Goal: Information Seeking & Learning: Check status

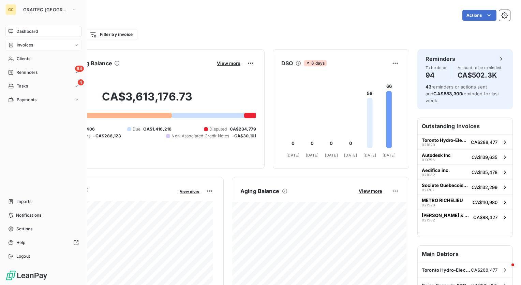
click at [18, 43] on span "Invoices" at bounding box center [25, 45] width 16 height 6
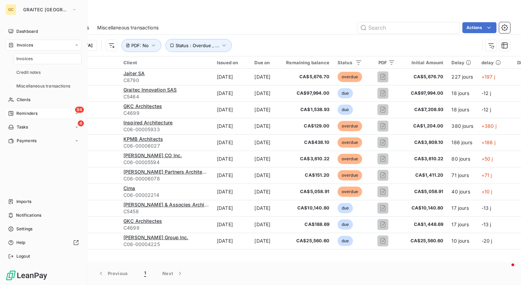
click at [28, 114] on span "Reminders" at bounding box center [26, 113] width 21 height 6
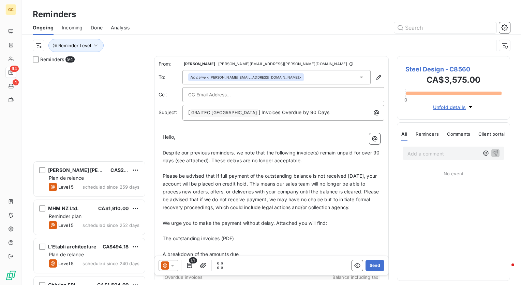
scroll to position [1024, 0]
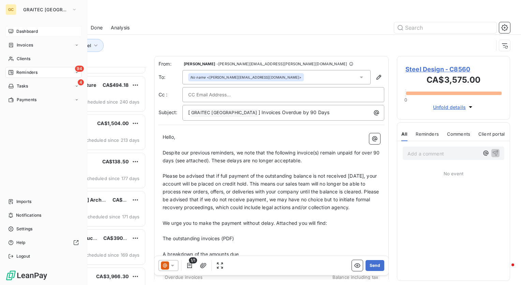
click at [28, 32] on span "Dashboard" at bounding box center [27, 31] width 22 height 6
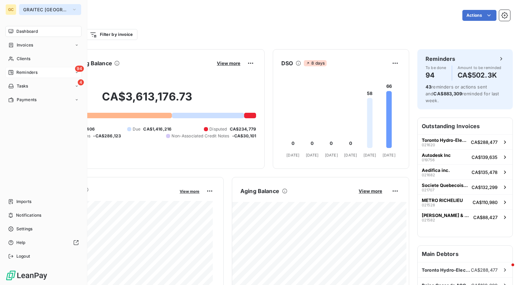
click at [60, 10] on span "GRAITEC [GEOGRAPHIC_DATA]" at bounding box center [46, 9] width 46 height 5
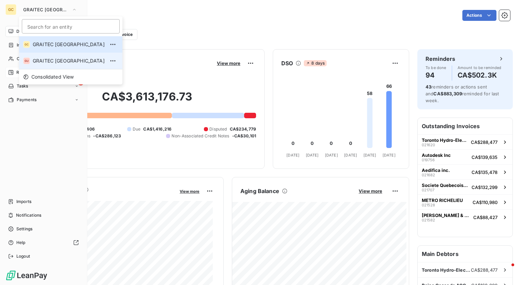
click at [55, 64] on span "GRAITEC [GEOGRAPHIC_DATA]" at bounding box center [69, 60] width 72 height 7
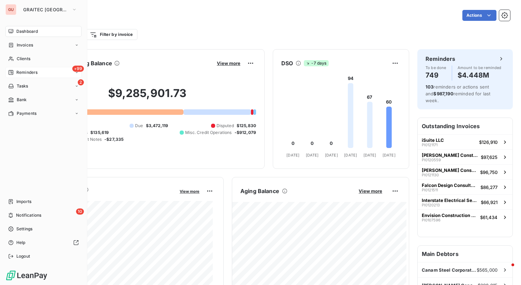
click at [20, 71] on span "Reminders" at bounding box center [26, 72] width 21 height 6
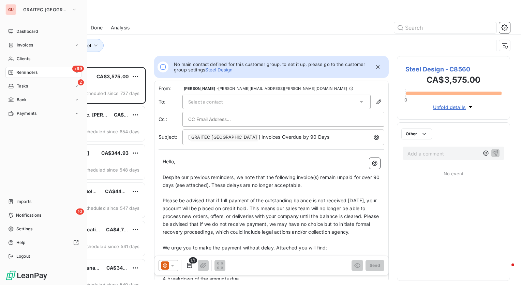
scroll to position [213, 108]
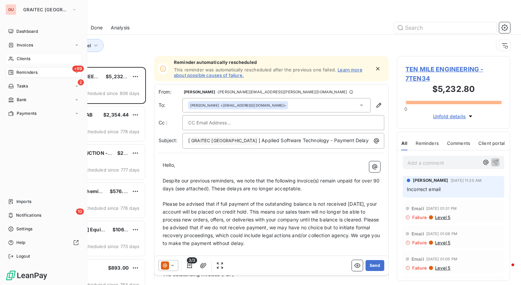
click at [26, 57] on span "Clients" at bounding box center [24, 59] width 14 height 6
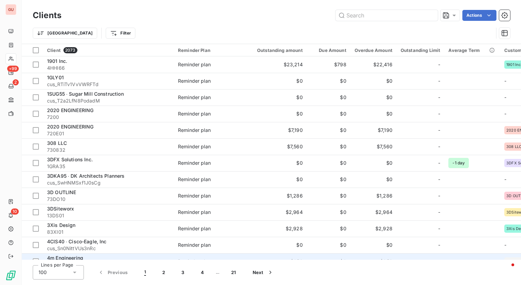
drag, startPoint x: 364, startPoint y: 259, endPoint x: 517, endPoint y: 256, distance: 153.3
click at [517, 256] on div "Clients Actions Trier Filter Client 2073 Reminder Plan Outstanding amount Due A…" at bounding box center [272, 142] width 500 height 285
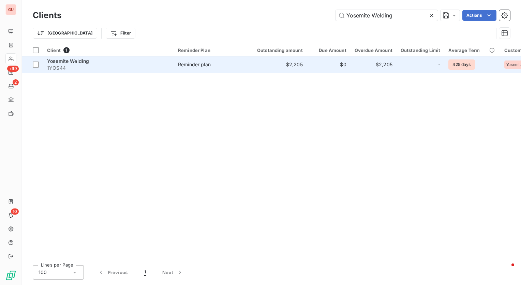
type input "Yosemite Welding"
click at [67, 63] on span "Yosemite Welding" at bounding box center [68, 61] width 42 height 6
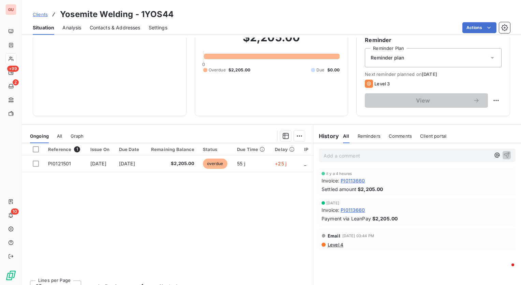
scroll to position [68, 0]
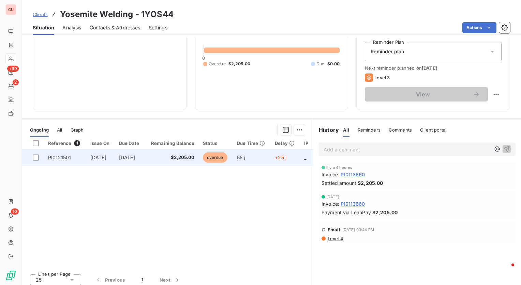
click at [60, 160] on span "PI0121501" at bounding box center [59, 157] width 23 height 6
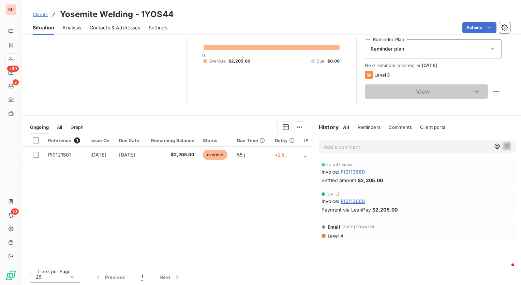
scroll to position [72, 0]
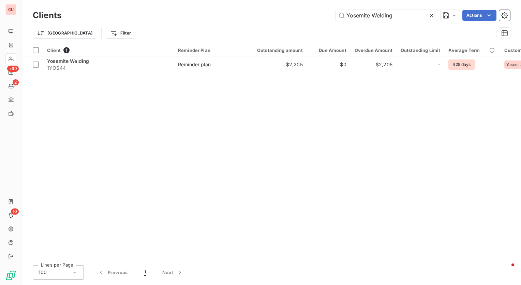
drag, startPoint x: 400, startPoint y: 14, endPoint x: 138, endPoint y: 16, distance: 261.8
click at [138, 16] on div "Yosemite Welding Actions" at bounding box center [290, 15] width 441 height 11
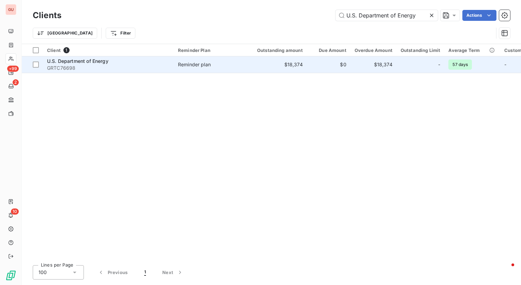
type input "U.S. Department of Energy"
click at [59, 57] on td "U.S. Department of Energy GRTC76698" at bounding box center [108, 64] width 131 height 16
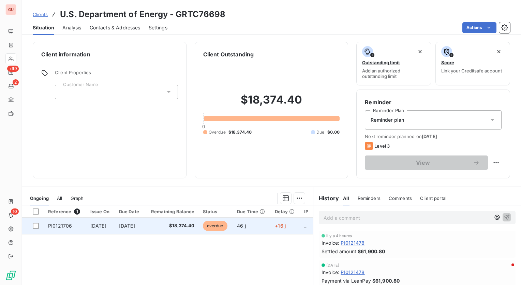
click at [68, 228] on span "PI0121706" at bounding box center [60, 226] width 24 height 6
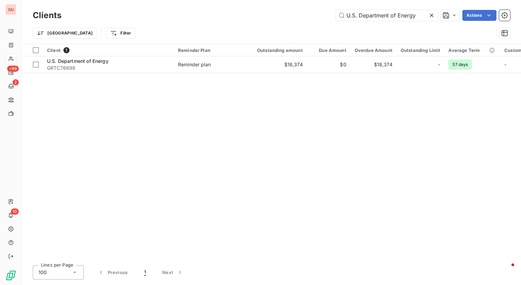
drag, startPoint x: 417, startPoint y: 16, endPoint x: 175, endPoint y: 16, distance: 242.0
click at [175, 16] on div "U.S. Department of Energy Actions" at bounding box center [290, 15] width 441 height 11
type input "[PERSON_NAME] Electric"
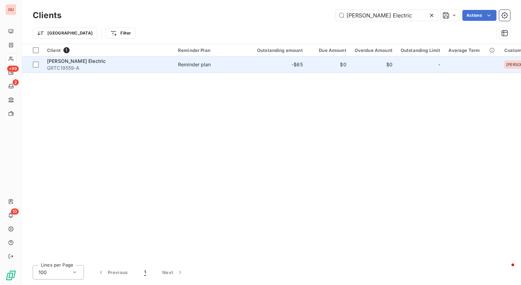
click at [71, 61] on span "[PERSON_NAME] Electric" at bounding box center [76, 61] width 59 height 6
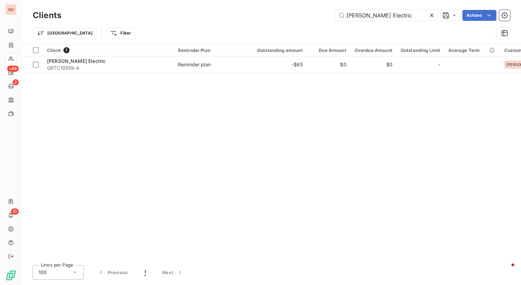
drag, startPoint x: 404, startPoint y: 15, endPoint x: 170, endPoint y: 16, distance: 234.5
click at [170, 16] on div "[PERSON_NAME] Electric Actions" at bounding box center [290, 15] width 441 height 11
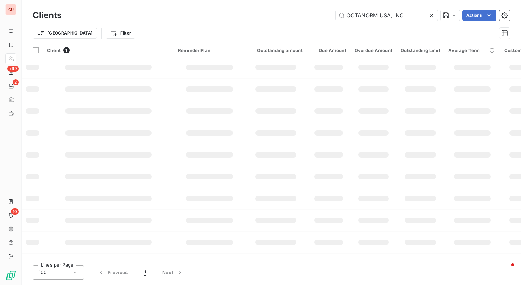
type input "OCTANORM USA, INC."
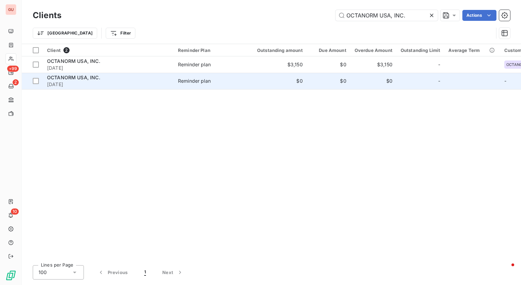
click at [58, 77] on span "OCTANORM USA, INC." at bounding box center [73, 77] width 53 height 6
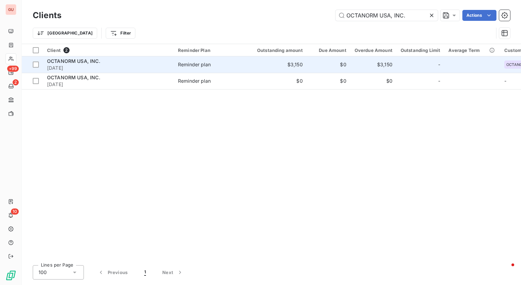
click at [85, 63] on span "OCTANORM USA, INC." at bounding box center [73, 61] width 53 height 6
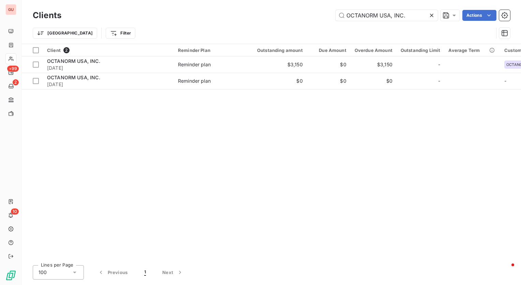
drag, startPoint x: 414, startPoint y: 14, endPoint x: 176, endPoint y: 18, distance: 237.6
click at [176, 18] on div "OCTANORM USA, INC. Actions" at bounding box center [290, 15] width 441 height 11
type input "2020 ENGINEERING"
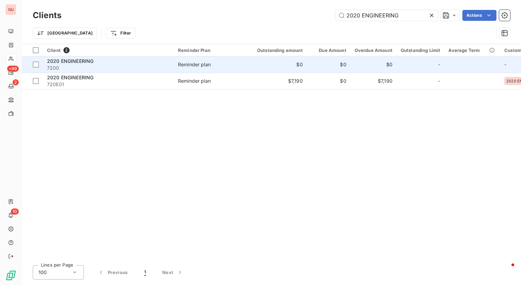
click at [67, 60] on span "2020 ENGINEERING" at bounding box center [70, 61] width 46 height 6
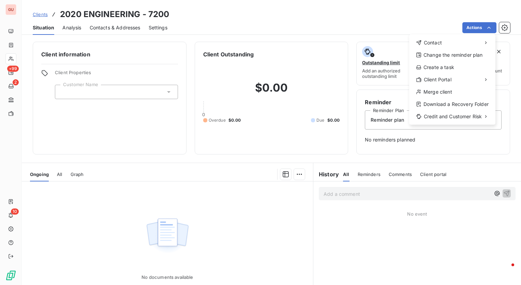
click at [293, 25] on html "GU +99 2 10 Clients 2020 ENGINEERING - 7200 Situation Analysis Contacts & Addre…" at bounding box center [260, 142] width 521 height 285
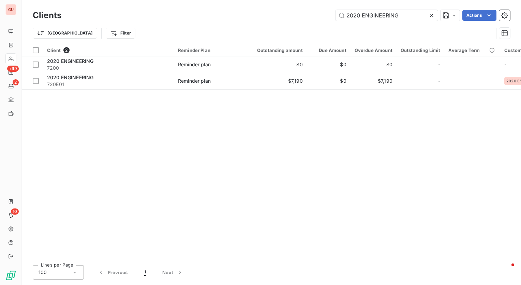
drag, startPoint x: 412, startPoint y: 16, endPoint x: 145, endPoint y: 13, distance: 266.9
click at [144, 14] on div "2020 ENGINEERING Actions" at bounding box center [290, 15] width 441 height 11
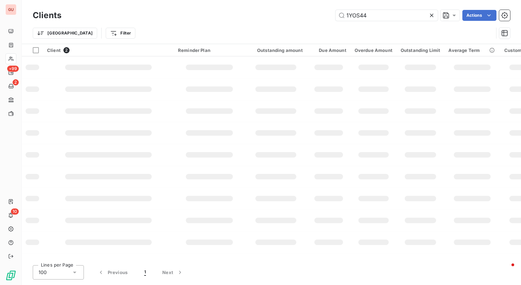
type input "1YOS44"
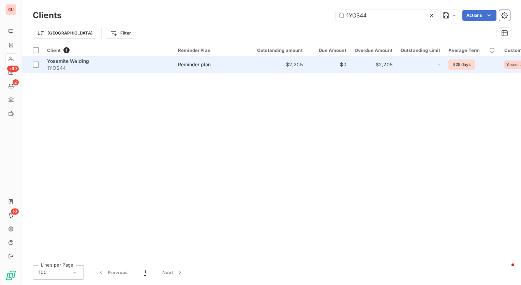
click at [70, 61] on span "Yosemite Welding" at bounding box center [68, 61] width 42 height 6
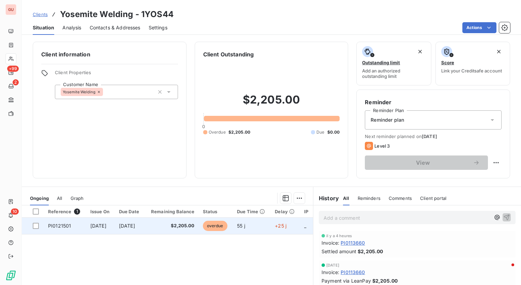
click at [96, 226] on span "[DATE]" at bounding box center [98, 226] width 16 height 6
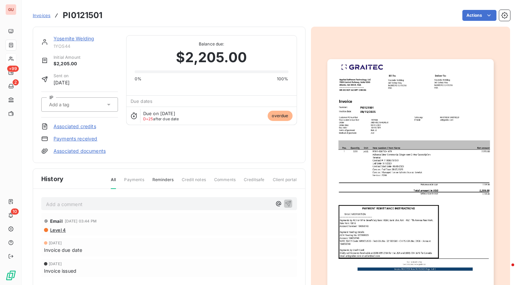
click at [399, 141] on img "button" at bounding box center [411, 176] width 167 height 235
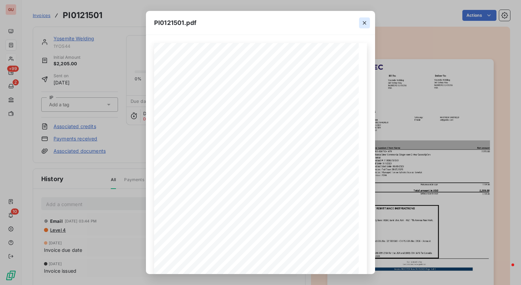
click at [362, 22] on icon "button" at bounding box center [364, 22] width 7 height 7
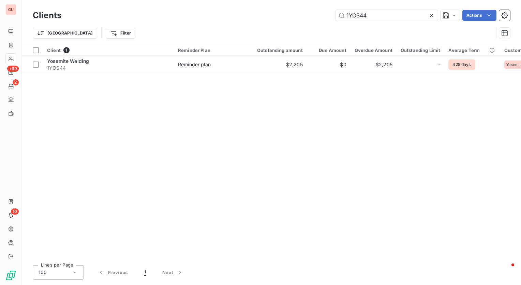
drag, startPoint x: 396, startPoint y: 17, endPoint x: 250, endPoint y: 19, distance: 146.1
click at [250, 19] on div "1YOS44 Actions" at bounding box center [290, 15] width 441 height 11
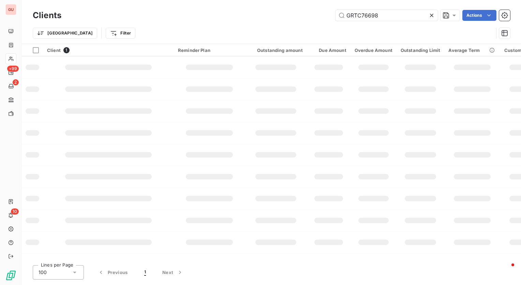
type input "GRTC76698"
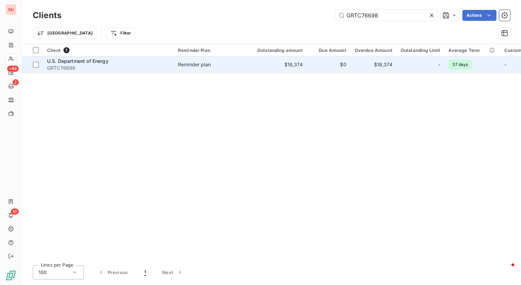
click at [89, 60] on span "U.S. Department of Energy" at bounding box center [77, 61] width 61 height 6
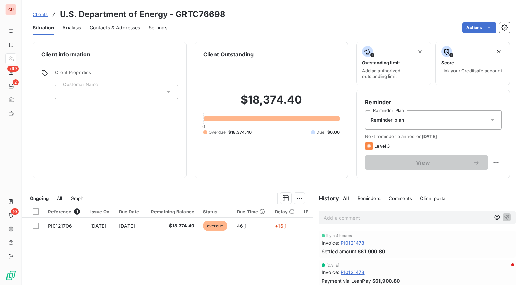
click at [166, 89] on icon at bounding box center [169, 91] width 7 height 7
click at [76, 92] on div at bounding box center [116, 92] width 123 height 14
click at [66, 92] on input "text" at bounding box center [63, 92] width 5 height 6
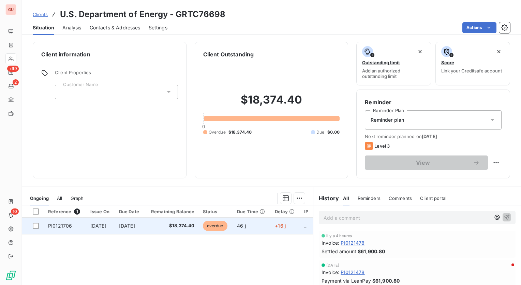
click at [71, 223] on td "PI0121706" at bounding box center [65, 225] width 42 height 16
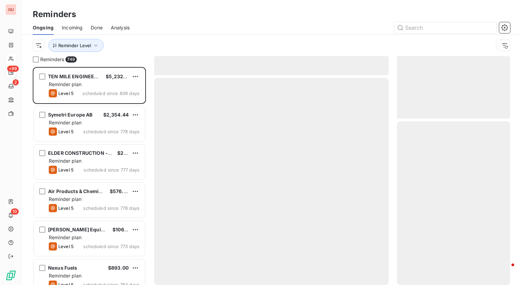
scroll to position [213, 108]
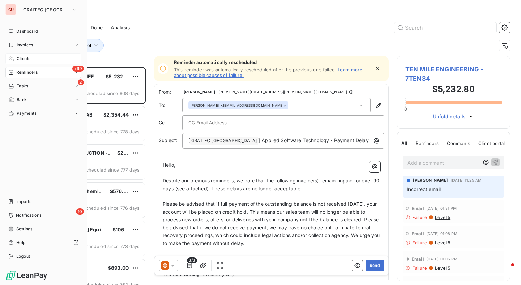
click at [29, 57] on span "Clients" at bounding box center [24, 59] width 14 height 6
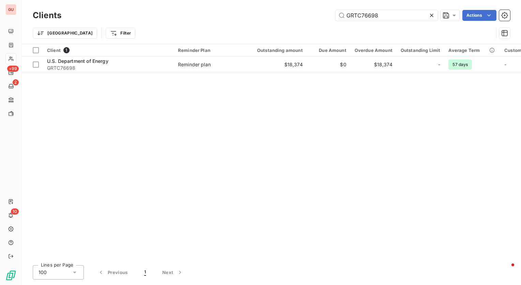
drag, startPoint x: 401, startPoint y: 16, endPoint x: 187, endPoint y: 26, distance: 214.5
click at [187, 26] on div "Clients GRTC76698 Actions Trier Filter" at bounding box center [272, 25] width 478 height 35
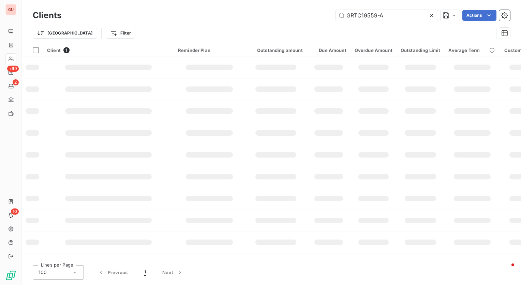
type input "GRTC19559-A"
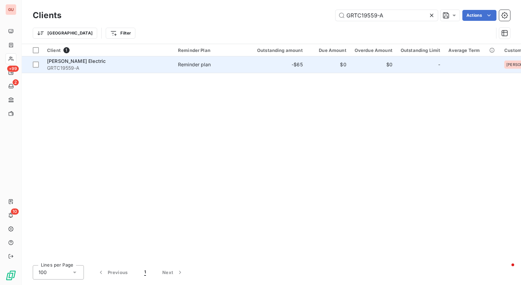
click at [89, 65] on span "GRTC19559-A" at bounding box center [108, 68] width 123 height 7
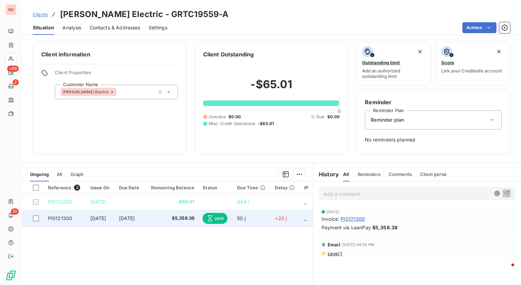
click at [92, 220] on span "[DATE]" at bounding box center [98, 218] width 16 height 6
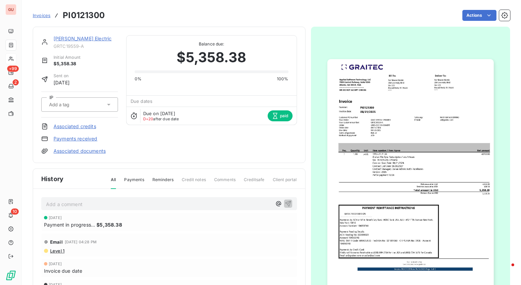
click at [423, 109] on img "button" at bounding box center [411, 176] width 167 height 235
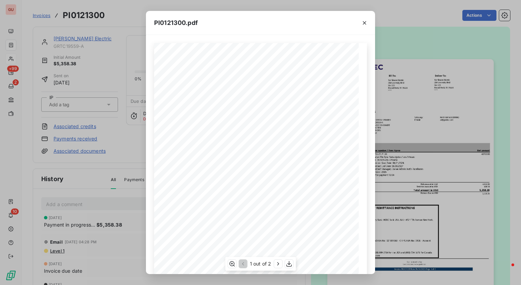
scroll to position [67, 0]
click at [234, 263] on icon "button" at bounding box center [232, 263] width 7 height 7
click at [363, 19] on button "button" at bounding box center [364, 22] width 11 height 11
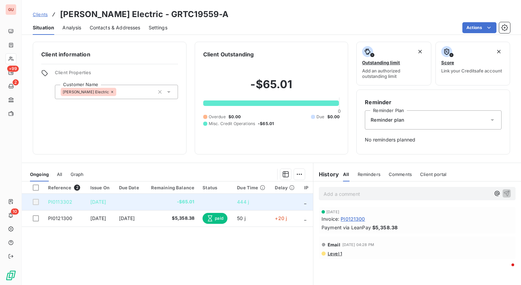
click at [59, 199] on span "PI0113302" at bounding box center [60, 202] width 24 height 6
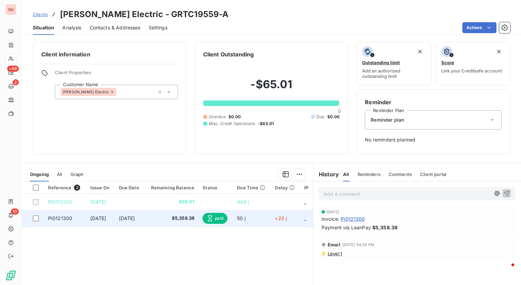
click at [68, 218] on span "PI0121300" at bounding box center [60, 218] width 24 height 6
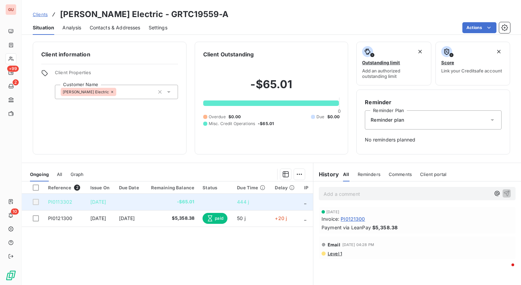
click at [233, 202] on td at bounding box center [216, 202] width 34 height 16
click at [37, 200] on div at bounding box center [36, 202] width 6 height 6
click at [35, 201] on div at bounding box center [36, 202] width 6 height 6
click at [72, 199] on td "PI0113302" at bounding box center [65, 202] width 42 height 16
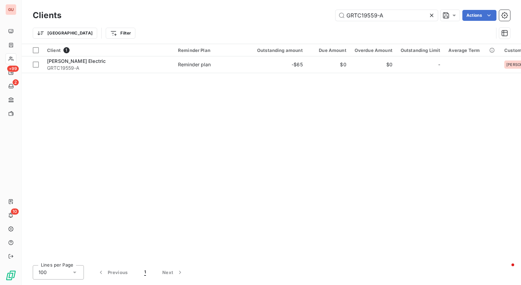
drag, startPoint x: 400, startPoint y: 14, endPoint x: 117, endPoint y: -3, distance: 283.8
click at [117, 0] on html "GU +99 2 10 Clients GRTC19559-A Actions Trier Filter Client 1 Reminder Plan Out…" at bounding box center [260, 142] width 521 height 285
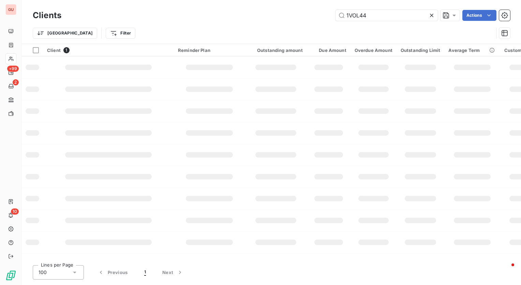
type input "1VOL44"
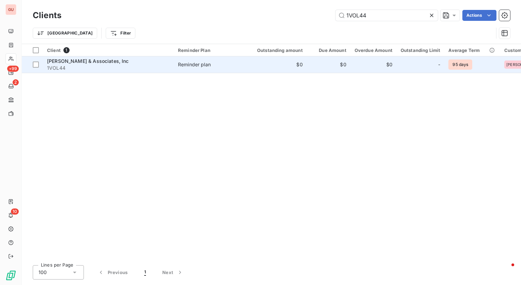
click at [94, 61] on span "[PERSON_NAME] & Associates, Inc" at bounding box center [88, 61] width 82 height 6
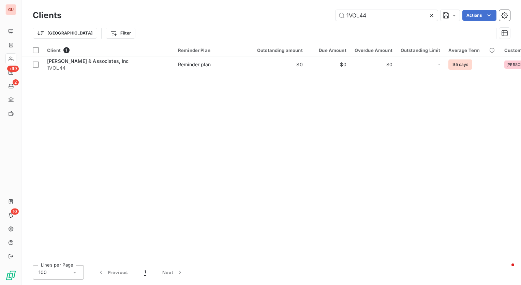
drag, startPoint x: 375, startPoint y: 14, endPoint x: 214, endPoint y: 17, distance: 161.1
click at [214, 17] on div "1VOL44 Actions" at bounding box center [290, 15] width 441 height 11
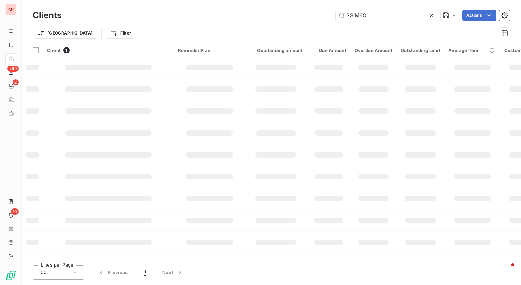
type input "3SIM60"
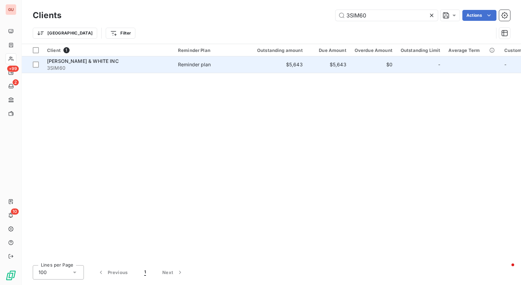
click at [81, 60] on span "[PERSON_NAME] & WHITE INC" at bounding box center [83, 61] width 72 height 6
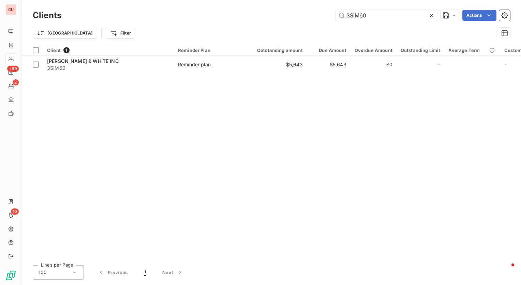
drag, startPoint x: 386, startPoint y: 15, endPoint x: 223, endPoint y: 14, distance: 162.8
click at [223, 14] on div "3SIM60 Actions" at bounding box center [290, 15] width 441 height 11
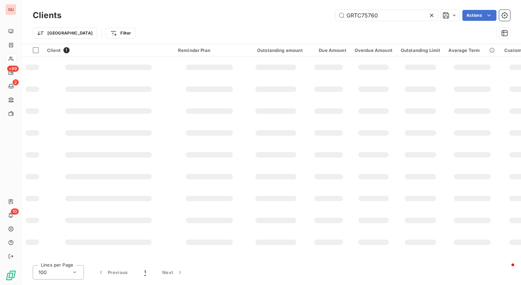
type input "GRTC75760"
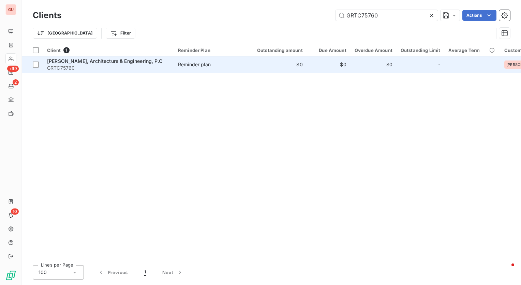
click at [119, 64] on div "[PERSON_NAME], Architecture & Engineering, P.C" at bounding box center [108, 61] width 123 height 7
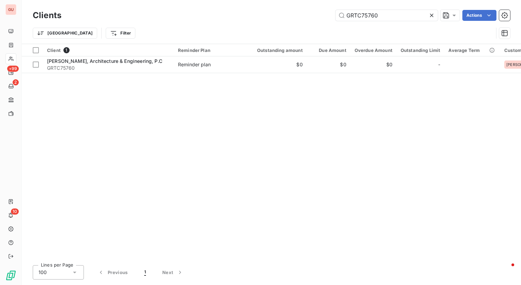
drag, startPoint x: 231, startPoint y: 10, endPoint x: 221, endPoint y: 9, distance: 9.7
click at [221, 9] on div "Clients GRTC75760 Actions" at bounding box center [272, 15] width 478 height 14
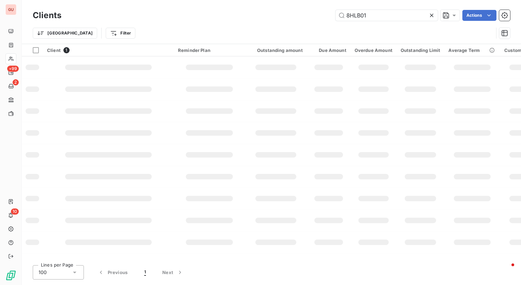
type input "8HLB01"
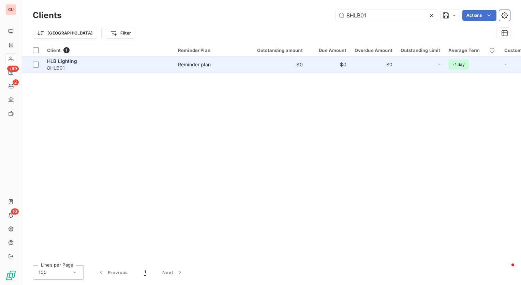
click at [69, 62] on span "HLB Lighting" at bounding box center [62, 61] width 30 height 6
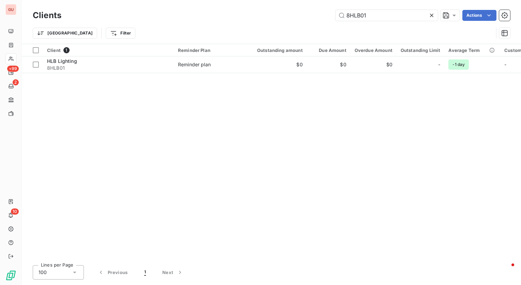
drag, startPoint x: 376, startPoint y: 16, endPoint x: 222, endPoint y: 14, distance: 153.9
click at [222, 14] on div "8HLB01 Actions" at bounding box center [290, 15] width 441 height 11
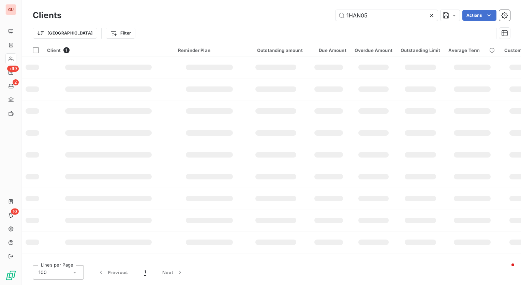
type input "1HAN05"
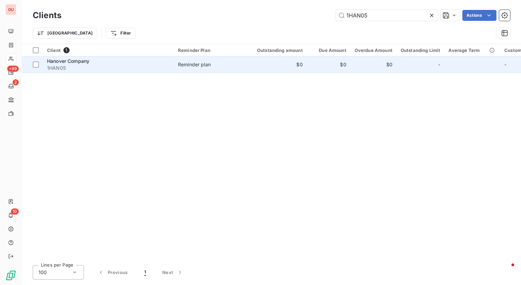
click at [113, 58] on div "Hanover Company" at bounding box center [108, 61] width 123 height 7
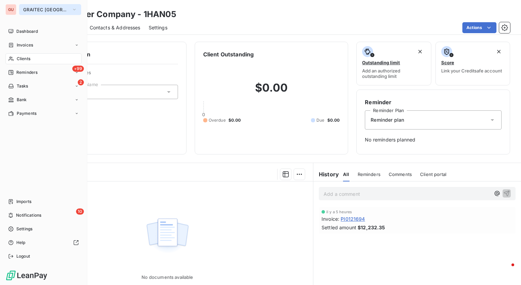
click at [72, 8] on icon "button" at bounding box center [74, 9] width 5 height 7
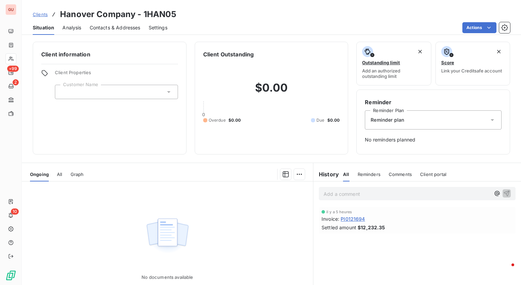
click at [208, 13] on div "Clients Hanover Company - 1HAN05" at bounding box center [272, 14] width 500 height 12
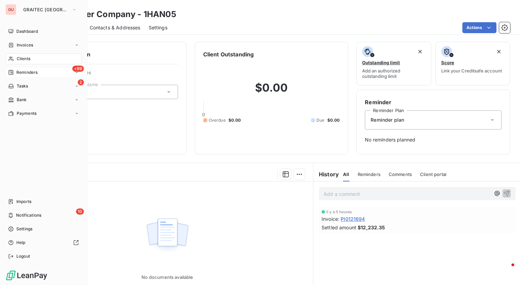
click at [33, 74] on span "Reminders" at bounding box center [26, 72] width 21 height 6
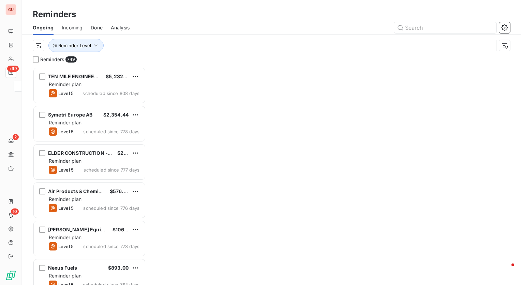
scroll to position [213, 108]
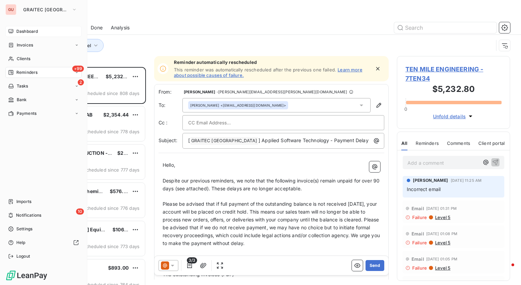
click at [32, 33] on span "Dashboard" at bounding box center [27, 31] width 22 height 6
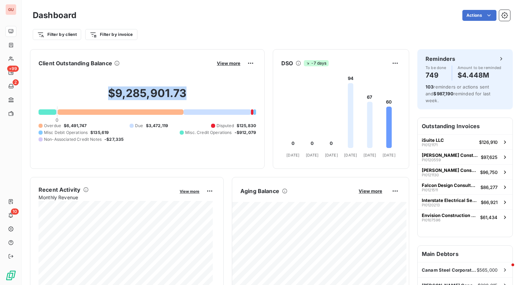
drag, startPoint x: 105, startPoint y: 95, endPoint x: 201, endPoint y: 93, distance: 95.6
click at [201, 93] on h2 "$9,285,901.73" at bounding box center [148, 96] width 218 height 20
click at [46, 112] on div at bounding box center [48, 111] width 18 height 5
drag, startPoint x: 65, startPoint y: 125, endPoint x: 88, endPoint y: 123, distance: 23.0
click at [88, 123] on div "Overdue $6,491,747 Due $3,472,119 Disputed $125,830 Misc Debit Operations $135,…" at bounding box center [148, 133] width 218 height 20
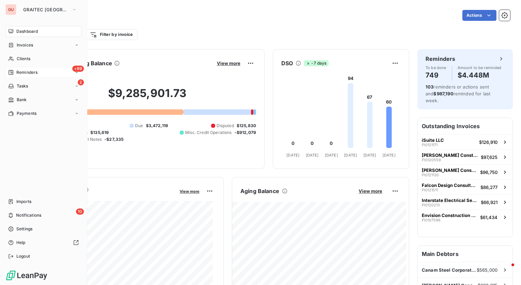
click at [31, 70] on span "Reminders" at bounding box center [26, 72] width 21 height 6
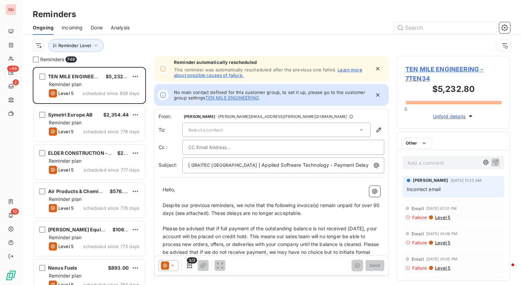
scroll to position [213, 108]
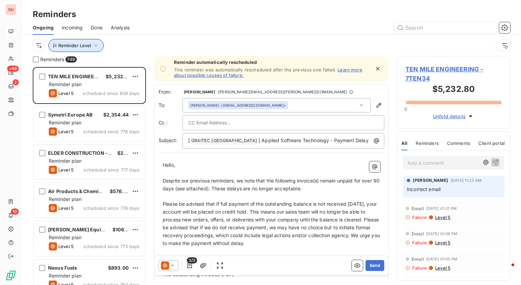
click at [94, 47] on icon "button" at bounding box center [95, 45] width 7 height 7
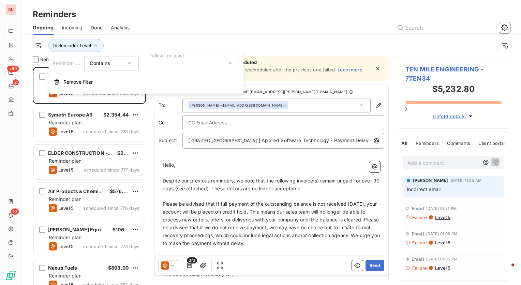
click at [203, 65] on div at bounding box center [190, 63] width 98 height 14
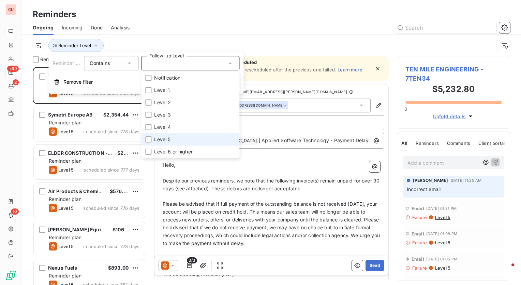
click at [171, 137] on li "Level 5" at bounding box center [190, 139] width 98 height 12
click at [197, 16] on div "Reminders" at bounding box center [272, 14] width 500 height 12
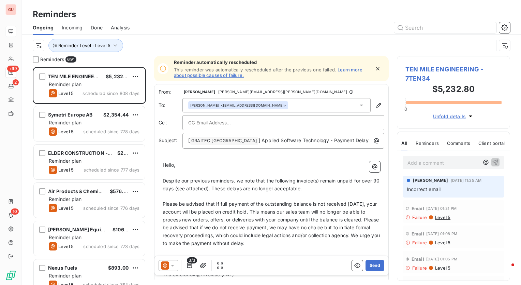
click at [421, 70] on span "TEN MILE ENGINEERING - 7TEN34" at bounding box center [454, 74] width 96 height 18
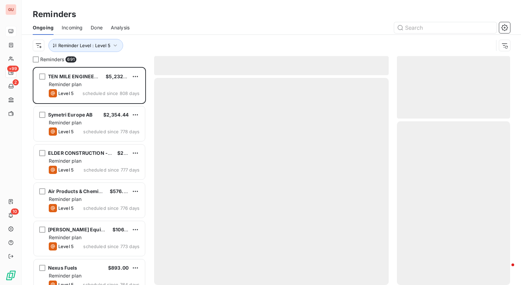
scroll to position [213, 108]
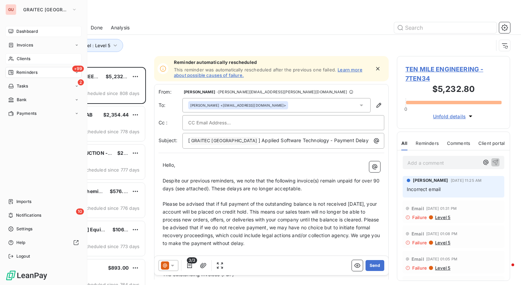
click at [31, 58] on div "Clients" at bounding box center [43, 58] width 76 height 11
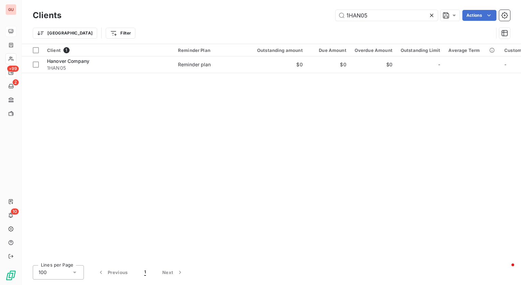
drag, startPoint x: 374, startPoint y: 14, endPoint x: 257, endPoint y: 11, distance: 117.1
click at [257, 11] on div "1HAN05 Actions" at bounding box center [290, 15] width 441 height 11
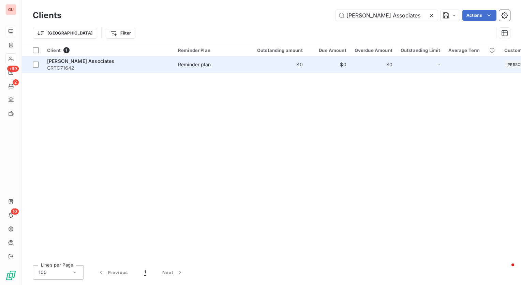
type input "[PERSON_NAME] Associates"
click at [90, 62] on span "[PERSON_NAME] Associates" at bounding box center [81, 61] width 68 height 6
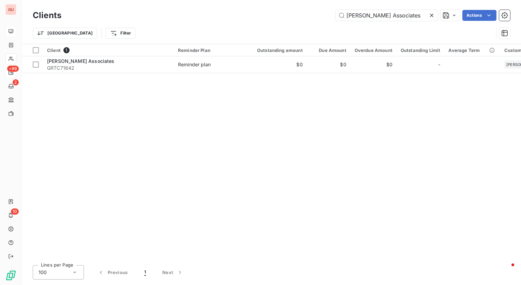
drag, startPoint x: 412, startPoint y: 16, endPoint x: 224, endPoint y: 19, distance: 187.4
click at [224, 19] on div "[PERSON_NAME] Associates Actions" at bounding box center [290, 15] width 441 height 11
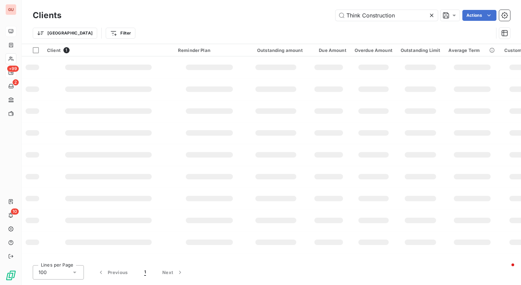
type input "Think Construction"
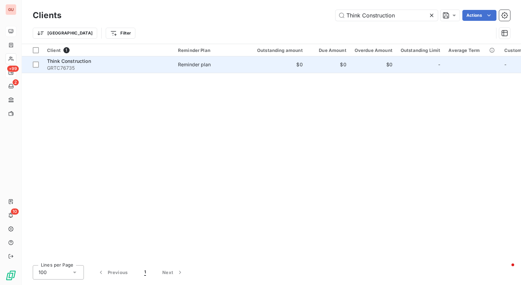
click at [131, 66] on span "GRTC76735" at bounding box center [108, 68] width 123 height 7
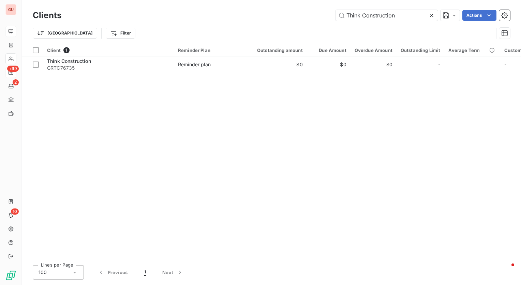
drag, startPoint x: 405, startPoint y: 16, endPoint x: 171, endPoint y: 1, distance: 234.6
click at [171, 1] on div "Clients Think Construction Actions Trier Filter" at bounding box center [272, 22] width 500 height 44
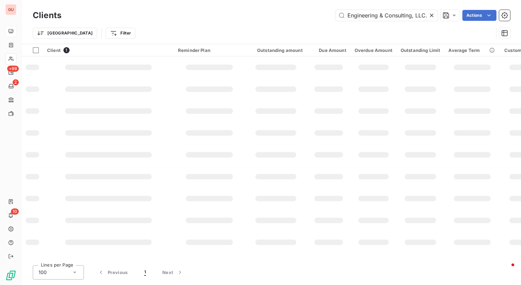
type input "Southtown Engineering & Consulting, LLC."
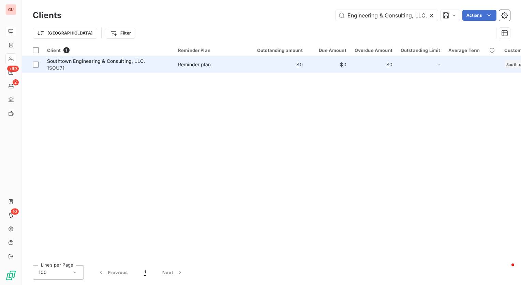
scroll to position [0, 0]
click at [105, 62] on span "Southtown Engineering & Consulting, LLC." at bounding box center [96, 61] width 98 height 6
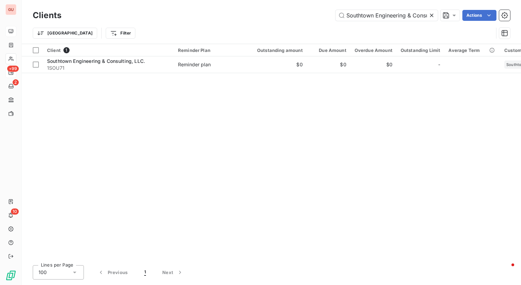
drag, startPoint x: 428, startPoint y: 16, endPoint x: 168, endPoint y: 14, distance: 259.7
click at [168, 14] on div "Southtown Engineering & Consulting, LLC. Actions" at bounding box center [290, 15] width 441 height 11
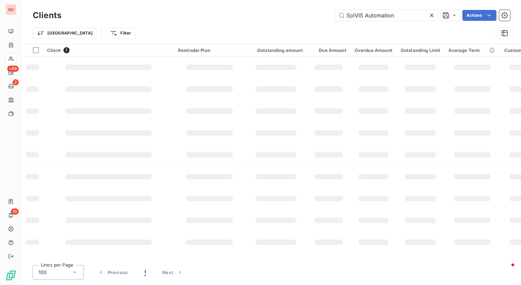
type input "SolVIS Automation"
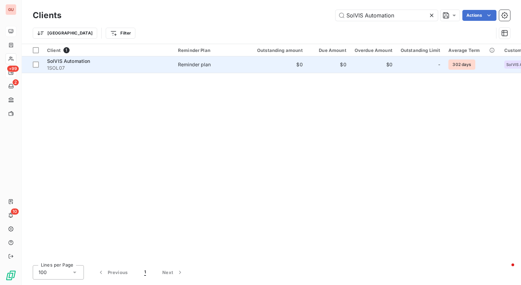
click at [69, 64] on div "SolVIS Automation" at bounding box center [108, 61] width 123 height 7
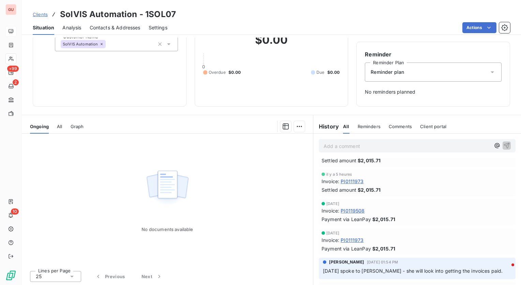
scroll to position [39, 0]
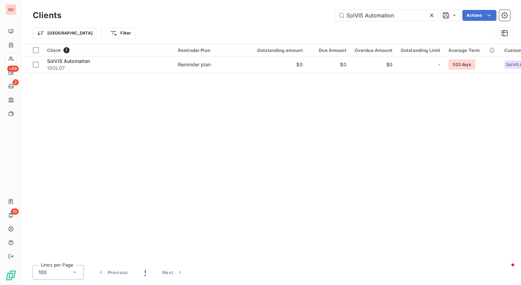
drag, startPoint x: 403, startPoint y: 15, endPoint x: 168, endPoint y: -4, distance: 235.6
click at [168, 0] on html "GU +99 2 10 Clients SolVIS Automation Actions Trier Filter Client 1 Reminder Pl…" at bounding box center [260, 142] width 521 height 285
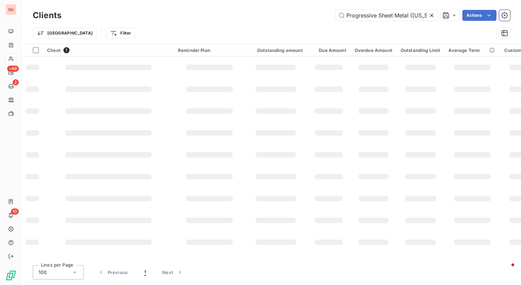
scroll to position [0, 19]
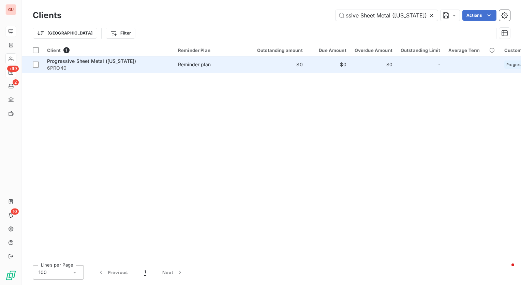
type input "Progressive Sheet Metal ([US_STATE])"
click at [111, 65] on span "6PRO40" at bounding box center [108, 68] width 123 height 7
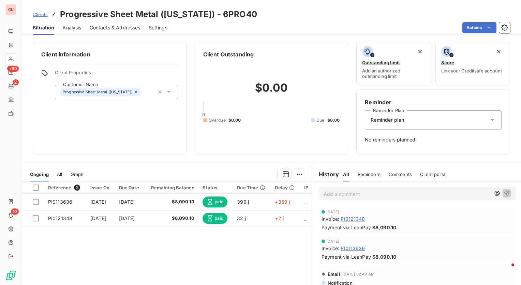
scroll to position [48, 0]
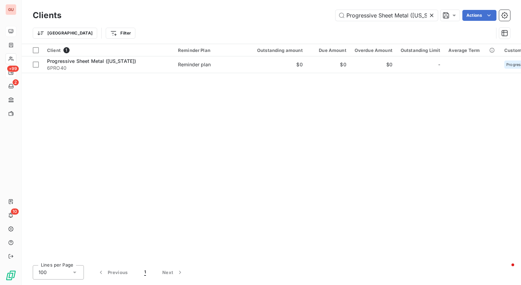
drag, startPoint x: 426, startPoint y: 17, endPoint x: 225, endPoint y: 6, distance: 201.0
click at [225, 6] on div "Clients Progressive Sheet Metal ([US_STATE]) Actions [GEOGRAPHIC_DATA] Filter" at bounding box center [272, 22] width 500 height 44
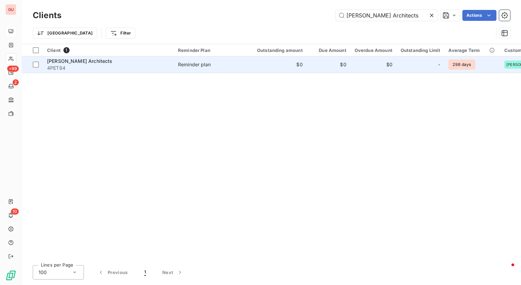
type input "[PERSON_NAME] Architects"
click at [128, 66] on span "4PET84" at bounding box center [108, 68] width 123 height 7
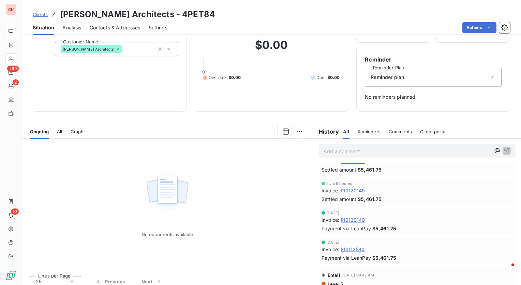
scroll to position [48, 0]
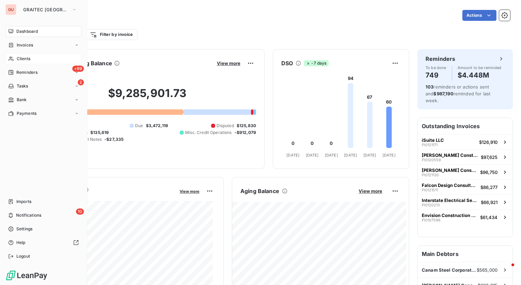
click at [32, 58] on div "Clients" at bounding box center [43, 58] width 76 height 11
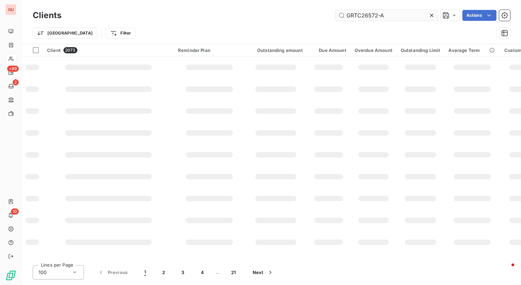
type input "GRTC26572-A"
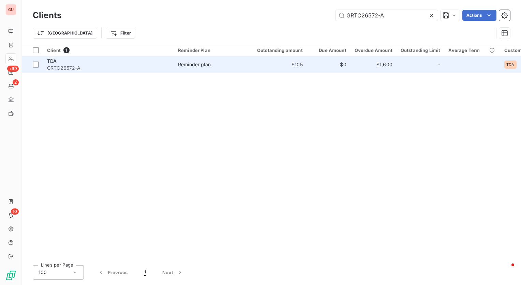
click at [91, 69] on span "GRTC26572-A" at bounding box center [108, 68] width 123 height 7
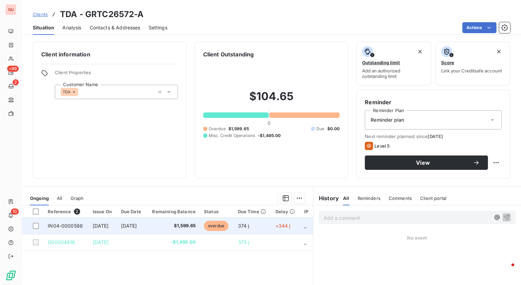
click at [85, 227] on td "IN04-0000586" at bounding box center [66, 225] width 45 height 16
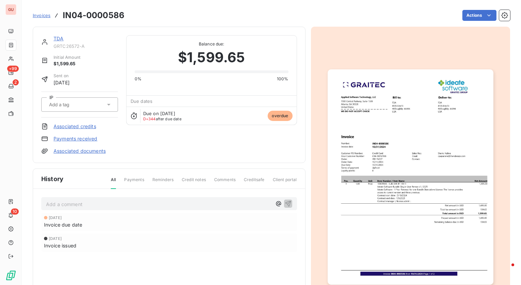
click at [414, 132] on img "button" at bounding box center [411, 176] width 166 height 215
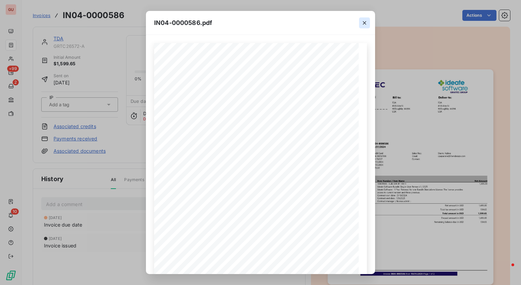
click at [364, 19] on icon "button" at bounding box center [364, 22] width 7 height 7
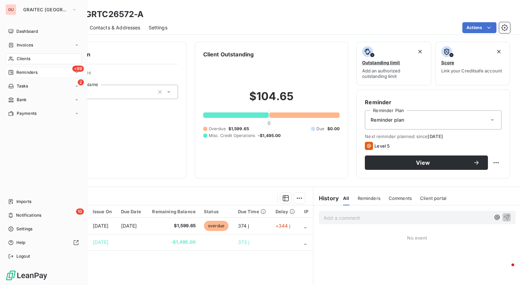
click at [25, 69] on span "Reminders" at bounding box center [26, 72] width 21 height 6
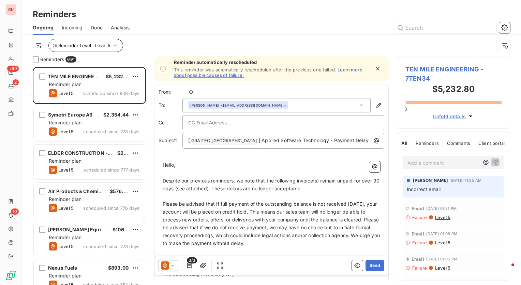
scroll to position [213, 108]
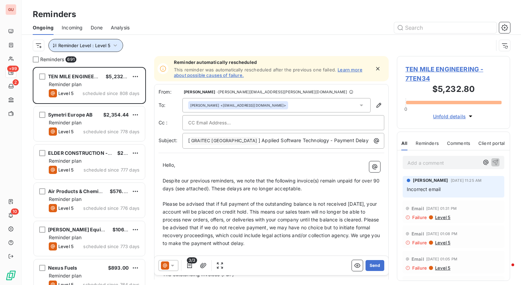
click at [118, 44] on button "Reminder Level : Level 5" at bounding box center [85, 45] width 75 height 13
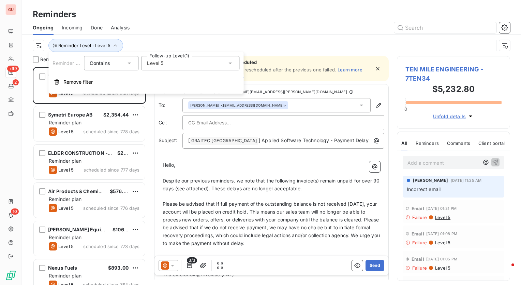
click at [202, 63] on div "Level 5" at bounding box center [190, 63] width 98 height 14
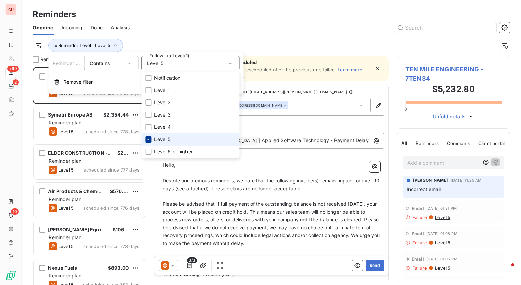
click at [149, 140] on icon at bounding box center [148, 139] width 4 height 4
click at [181, 36] on div "Reminder Level" at bounding box center [272, 45] width 478 height 21
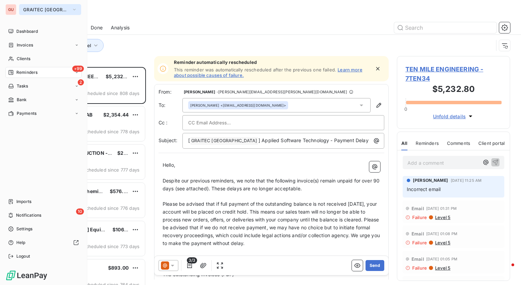
click at [52, 7] on span "GRAITEC [GEOGRAPHIC_DATA]" at bounding box center [46, 9] width 46 height 5
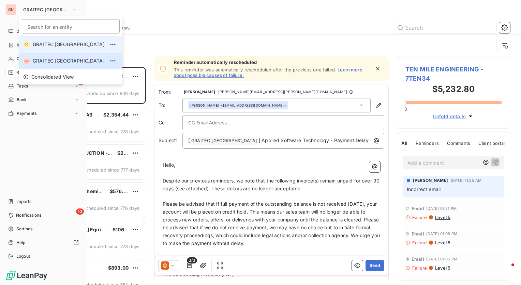
click at [48, 47] on span "GRAITEC [GEOGRAPHIC_DATA]" at bounding box center [69, 44] width 72 height 7
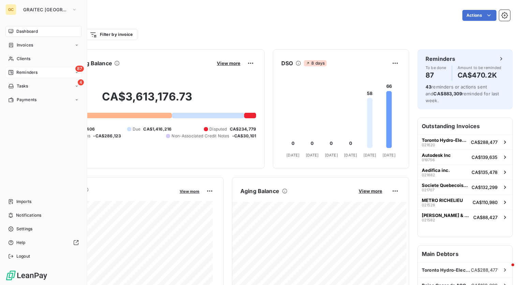
click at [20, 74] on span "Reminders" at bounding box center [26, 72] width 21 height 6
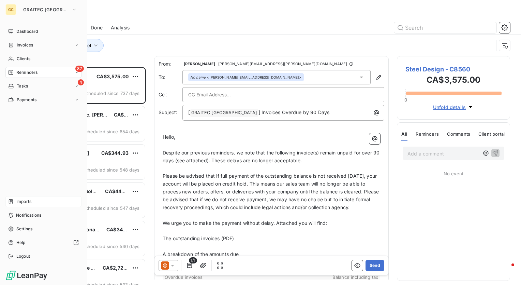
click at [26, 202] on span "Imports" at bounding box center [23, 201] width 15 height 6
click at [27, 201] on span "Imports" at bounding box center [23, 201] width 15 height 6
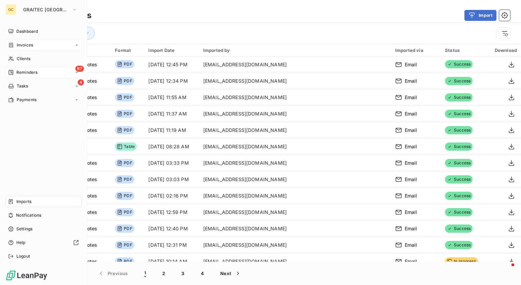
click at [27, 45] on span "Invoices" at bounding box center [25, 45] width 16 height 6
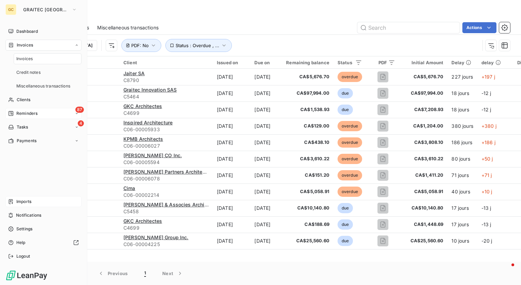
click at [21, 56] on span "Invoices" at bounding box center [24, 59] width 16 height 6
click at [26, 59] on span "Invoices" at bounding box center [24, 59] width 16 height 6
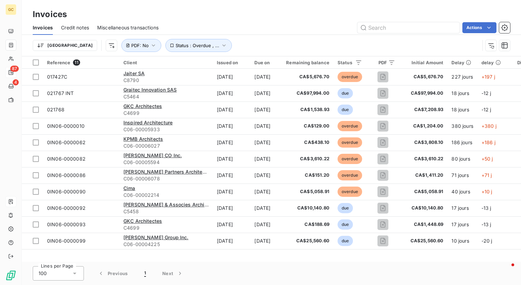
click at [251, 20] on div "Invoices Credit notes Miscellaneous transactions Actions" at bounding box center [272, 27] width 500 height 14
click at [370, 42] on html "GC 87 4 Invoices Invoices Credit notes Miscellaneous transactions Actions Trier…" at bounding box center [260, 142] width 521 height 285
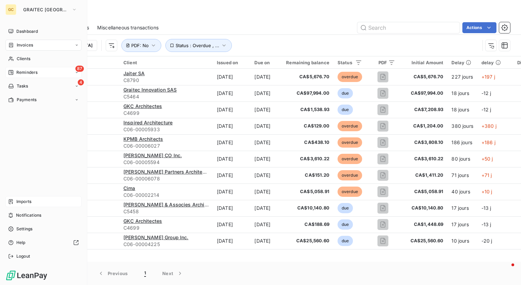
click at [27, 201] on span "Imports" at bounding box center [23, 201] width 15 height 6
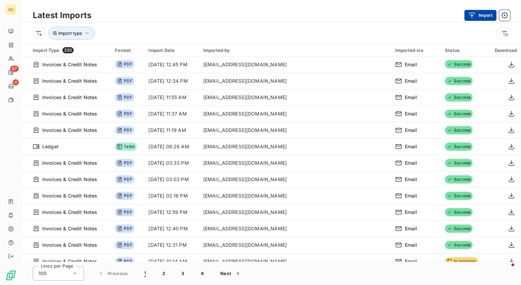
click at [465, 12] on button "Import" at bounding box center [481, 15] width 32 height 11
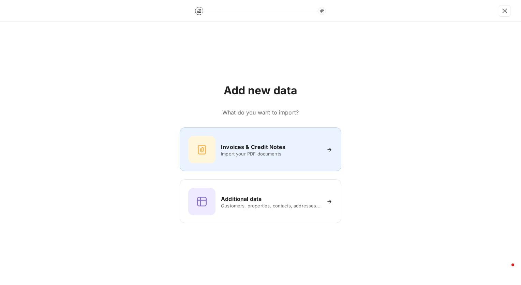
click at [266, 155] on span "Import your PDF documents" at bounding box center [271, 153] width 100 height 5
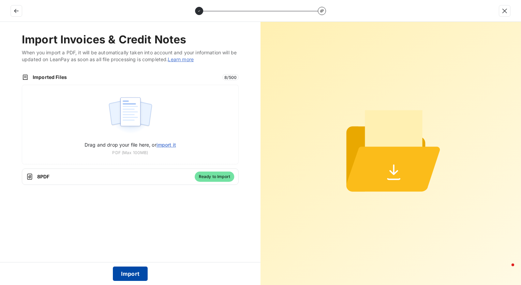
click at [127, 272] on button "Import" at bounding box center [130, 273] width 35 height 14
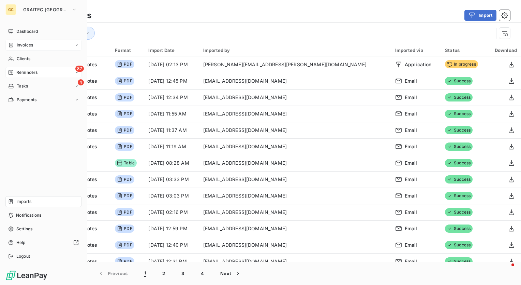
click at [25, 44] on span "Invoices" at bounding box center [25, 45] width 16 height 6
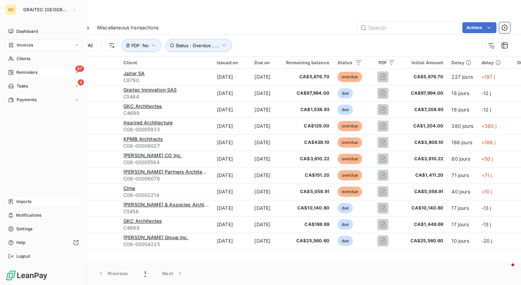
click at [19, 201] on span "Imports" at bounding box center [23, 201] width 15 height 6
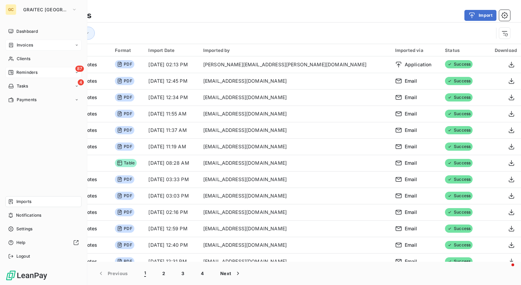
click at [30, 44] on span "Invoices" at bounding box center [25, 45] width 16 height 6
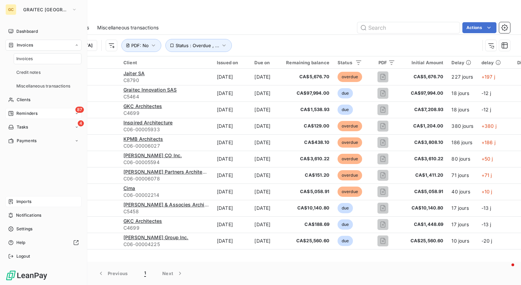
click at [33, 59] on div "Invoices" at bounding box center [48, 58] width 68 height 11
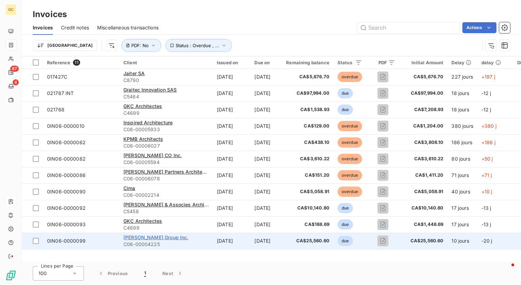
click at [145, 238] on span "[PERSON_NAME] Group Inc." at bounding box center [156, 237] width 65 height 6
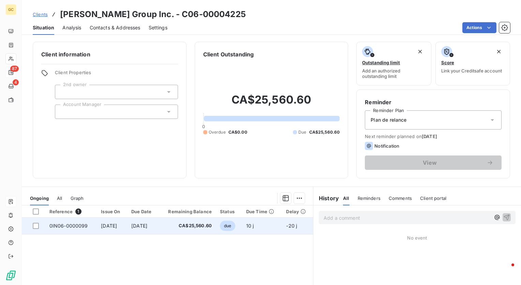
click at [65, 226] on span "0IN06-0000099" at bounding box center [68, 226] width 39 height 6
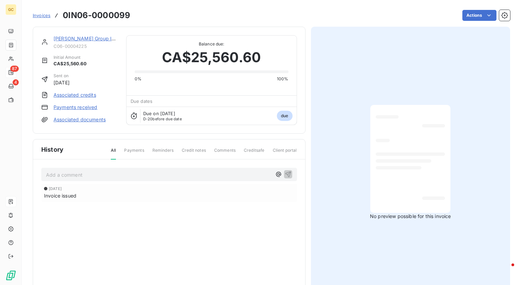
click at [405, 142] on div at bounding box center [410, 158] width 69 height 97
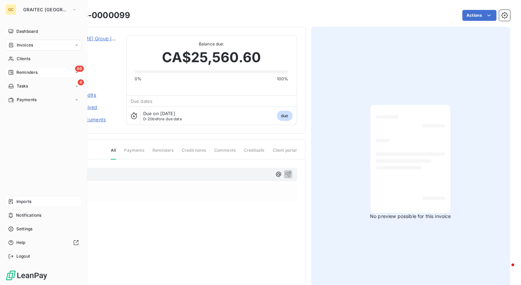
click at [31, 46] on span "Invoices" at bounding box center [25, 45] width 16 height 6
click at [24, 58] on span "Invoices" at bounding box center [24, 59] width 16 height 6
